Goal: Find specific page/section

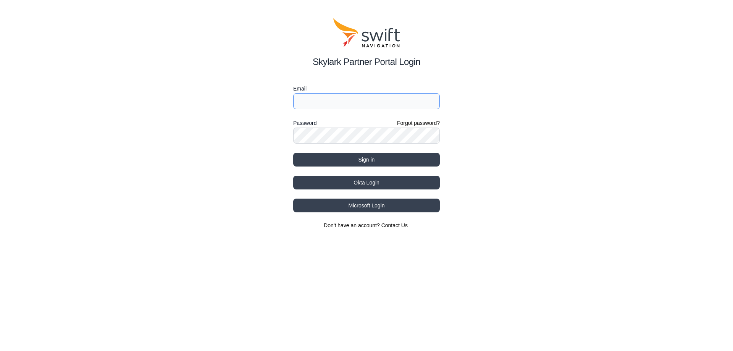
click at [358, 103] on input "Email" at bounding box center [366, 101] width 147 height 16
drag, startPoint x: 358, startPoint y: 102, endPoint x: 327, endPoint y: 103, distance: 30.9
click at [327, 103] on input "[EMAIL_ADDRESS][DOMAIN_NAME]" at bounding box center [366, 101] width 147 height 16
type input "[EMAIL_ADDRESS][DOMAIN_NAME]"
click at [293, 153] on button "Sign in" at bounding box center [366, 160] width 147 height 14
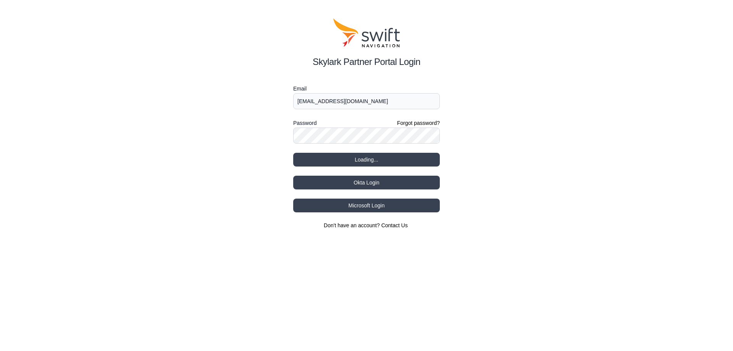
select select
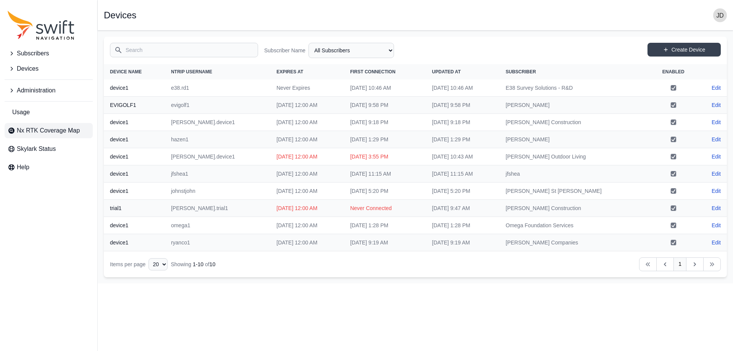
click at [49, 126] on span "Nx RTK Coverage Map" at bounding box center [48, 130] width 63 height 9
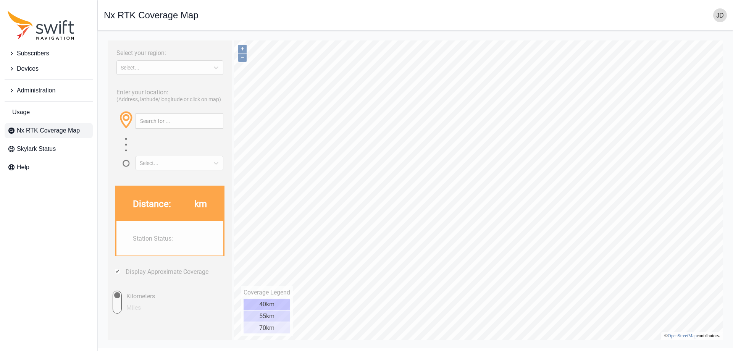
click at [204, 76] on div "Select your region: Select..." at bounding box center [169, 60] width 117 height 32
click at [204, 68] on div "Select..." at bounding box center [163, 67] width 84 height 6
click at [192, 102] on div "[GEOGRAPHIC_DATA]" at bounding box center [169, 98] width 107 height 12
